Goal: Find specific page/section: Find specific page/section

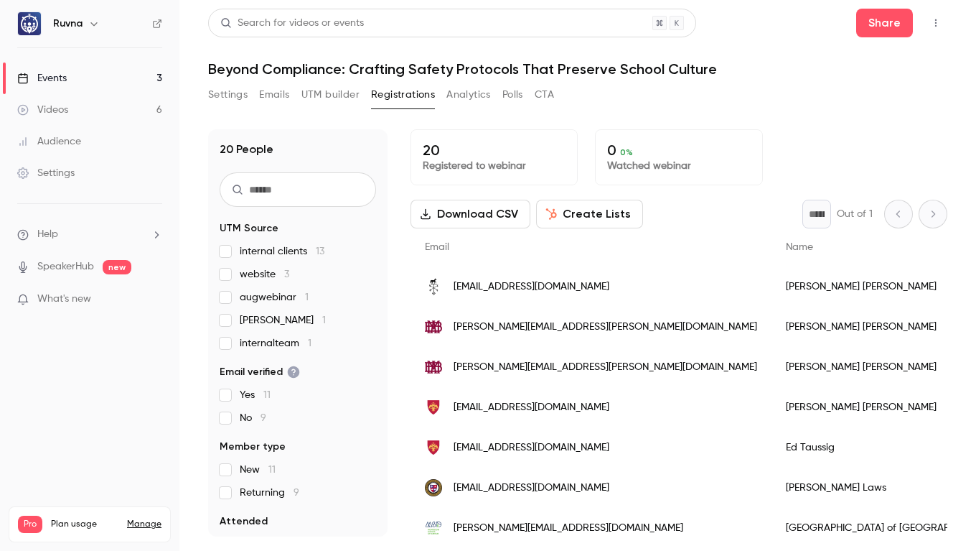
click at [940, 22] on icon "button" at bounding box center [935, 23] width 11 height 10
